Goal: Find specific fact

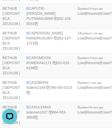
scroll to position [504, 64]
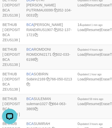
copy td "BCA [PERSON_NAME]"
